Goal: Transaction & Acquisition: Book appointment/travel/reservation

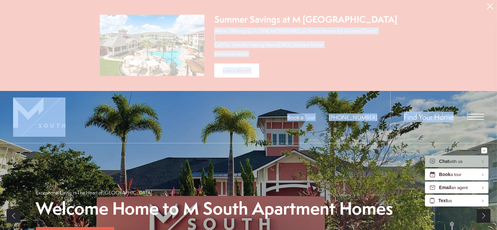
drag, startPoint x: 474, startPoint y: 29, endPoint x: 476, endPoint y: 136, distance: 107.0
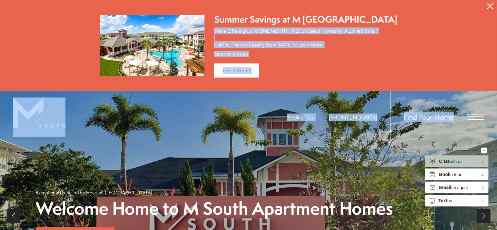
click at [476, 116] on span "Open Menu" at bounding box center [475, 116] width 16 height 1
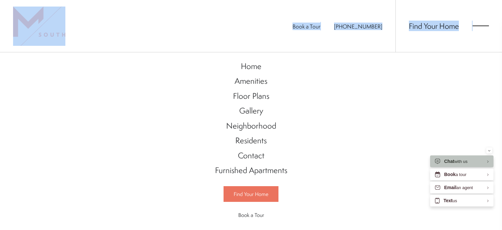
click at [258, 190] on span "Find Your Home" at bounding box center [251, 193] width 35 height 7
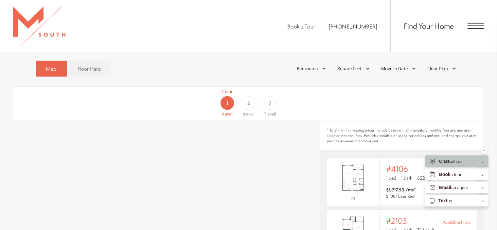
drag, startPoint x: 502, startPoint y: 30, endPoint x: 502, endPoint y: 81, distance: 50.4
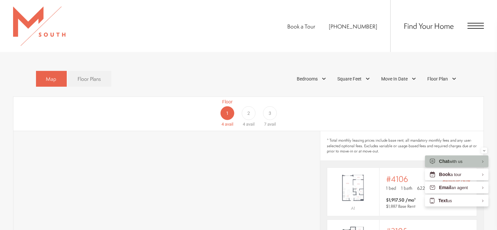
scroll to position [368, 0]
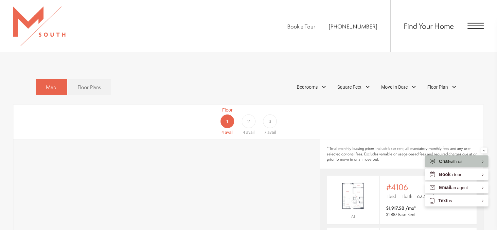
click at [248, 118] on span "2" at bounding box center [248, 121] width 3 height 7
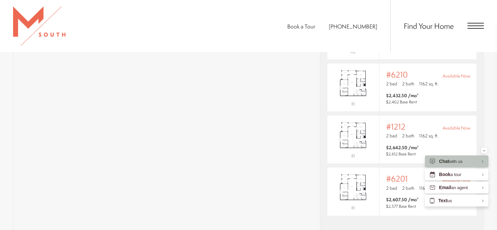
scroll to position [482, 0]
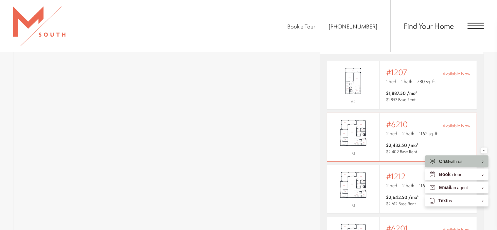
click at [414, 120] on div "#6210 Available Now" at bounding box center [428, 124] width 84 height 9
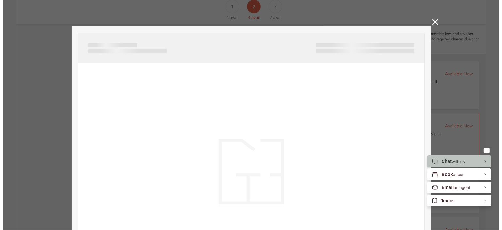
scroll to position [0, 0]
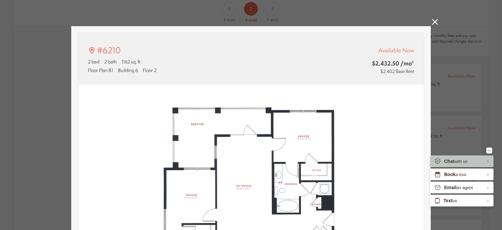
type input "**********"
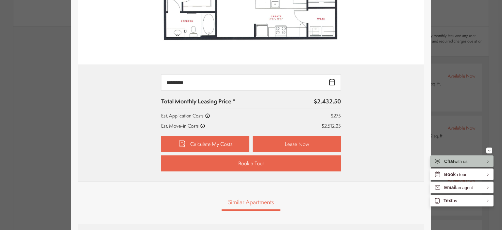
scroll to position [238, 0]
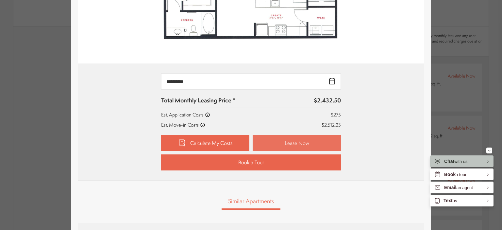
click at [308, 136] on link "Lease Now" at bounding box center [297, 143] width 88 height 16
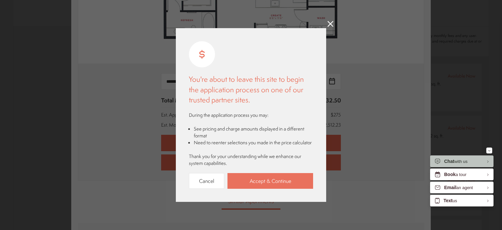
click at [274, 175] on link "Accept & Continue" at bounding box center [271, 181] width 86 height 16
